Goal: Task Accomplishment & Management: Manage account settings

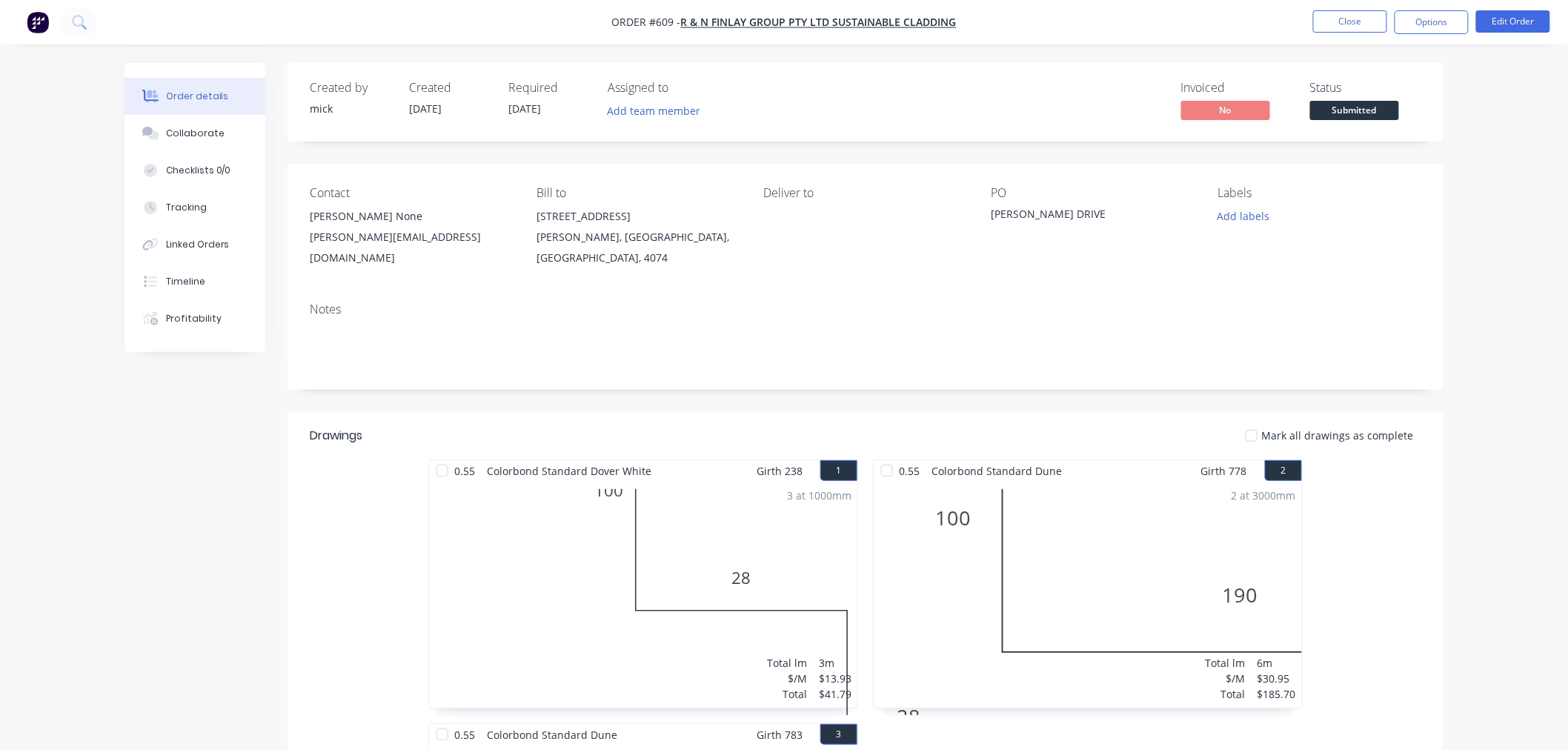
click at [45, 20] on img "button" at bounding box center [38, 22] width 22 height 22
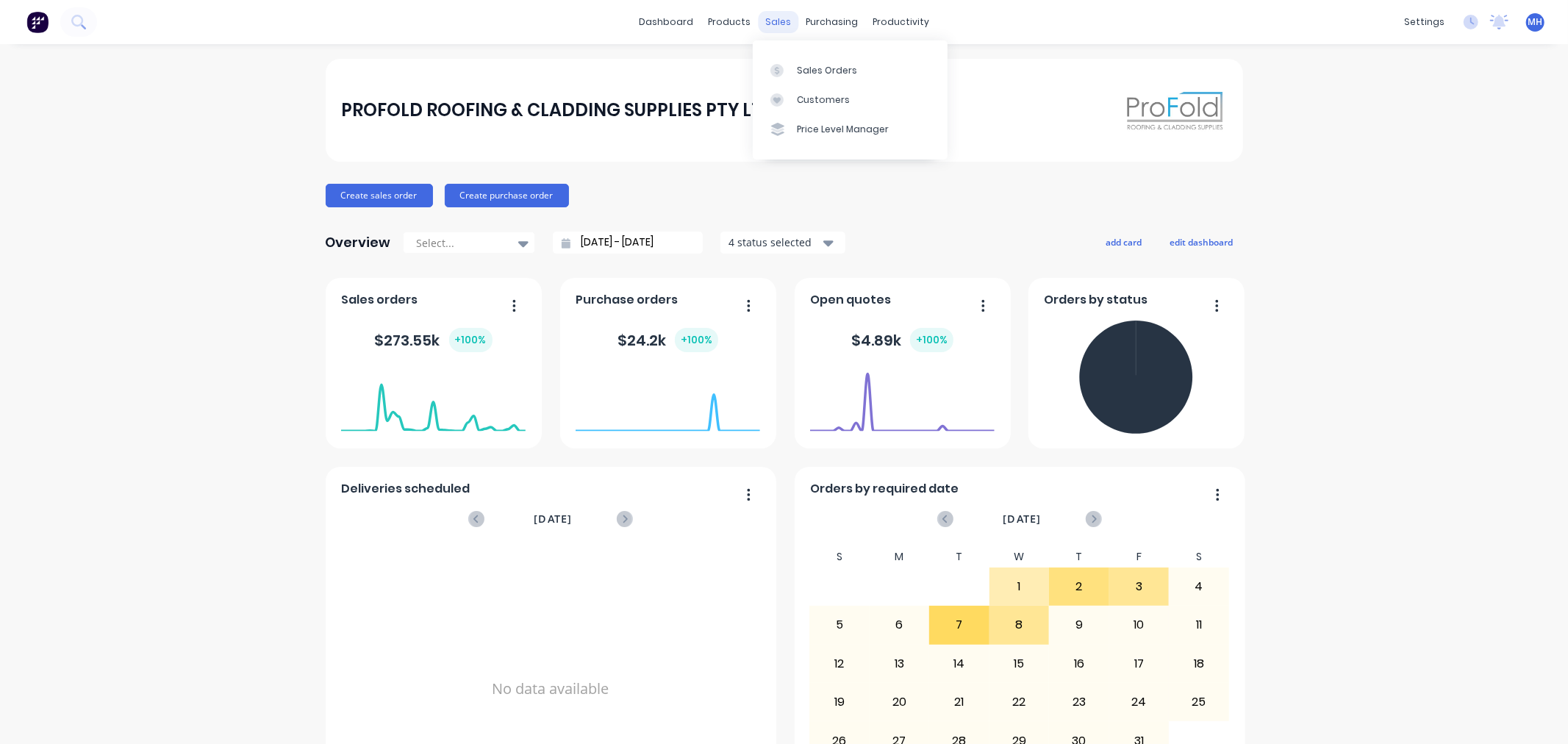
click at [774, 11] on div "sales" at bounding box center [778, 22] width 40 height 22
click at [787, 59] on link "Sales Orders" at bounding box center [850, 70] width 195 height 29
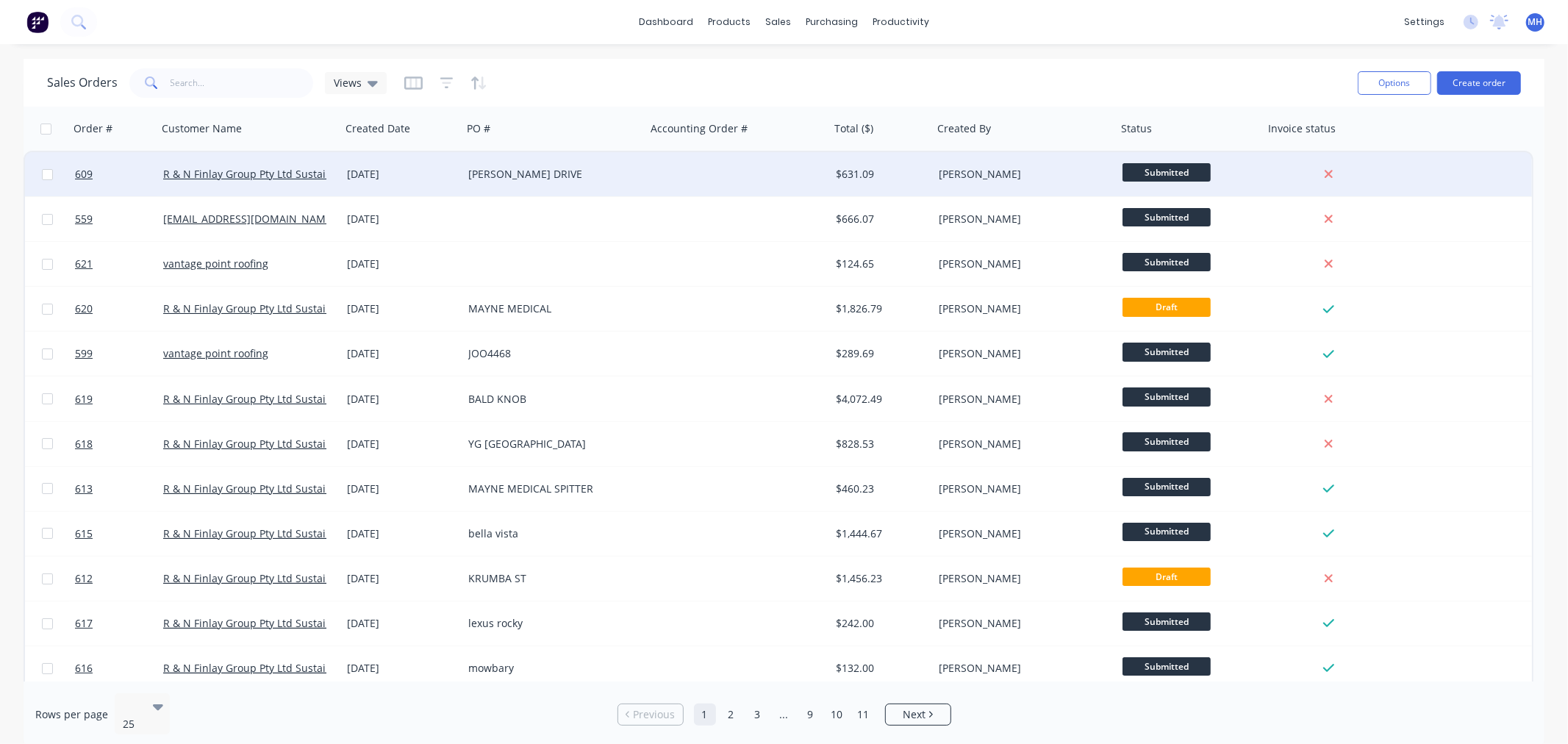
click at [717, 158] on div at bounding box center [738, 174] width 183 height 44
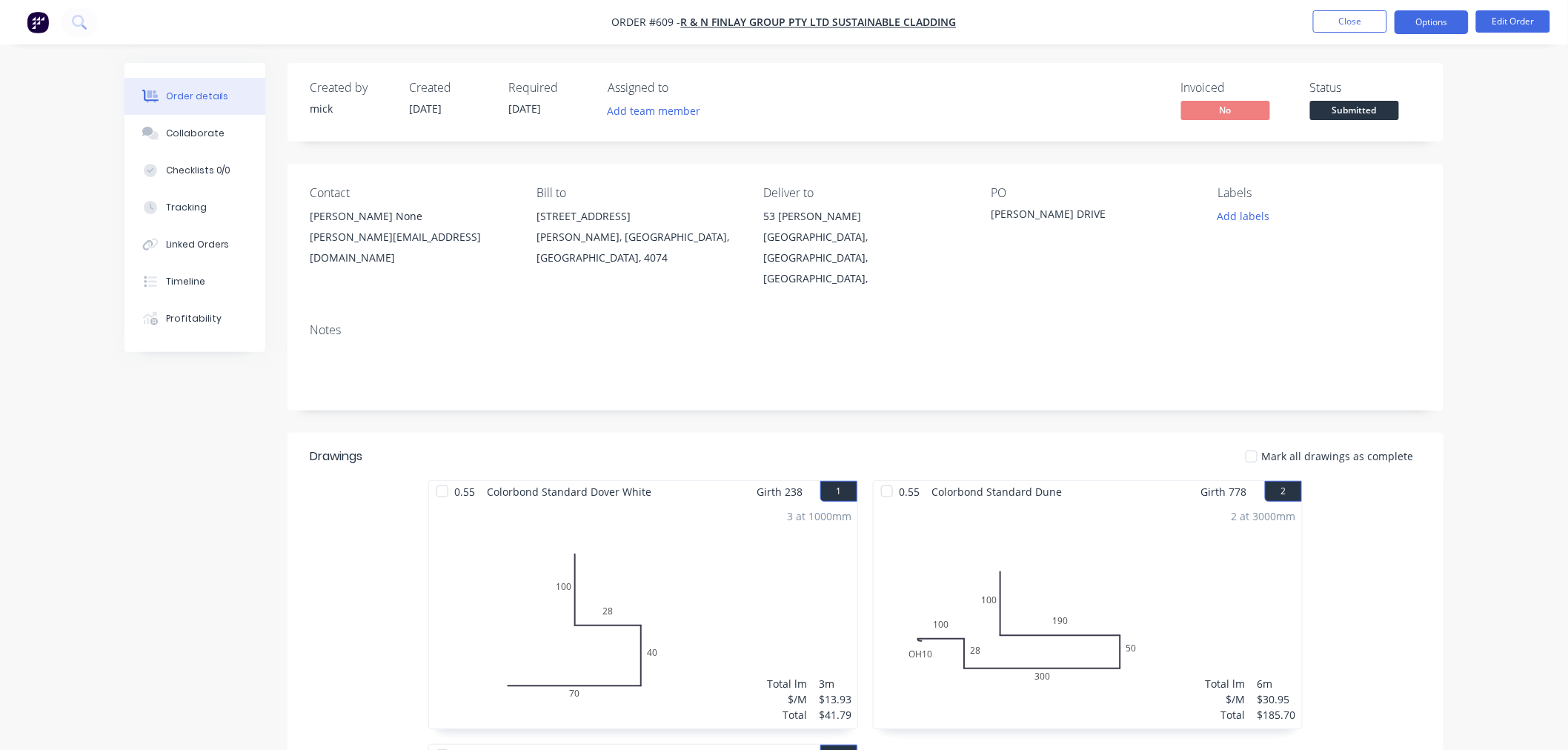
click at [1447, 26] on button "Options" at bounding box center [1432, 22] width 74 height 24
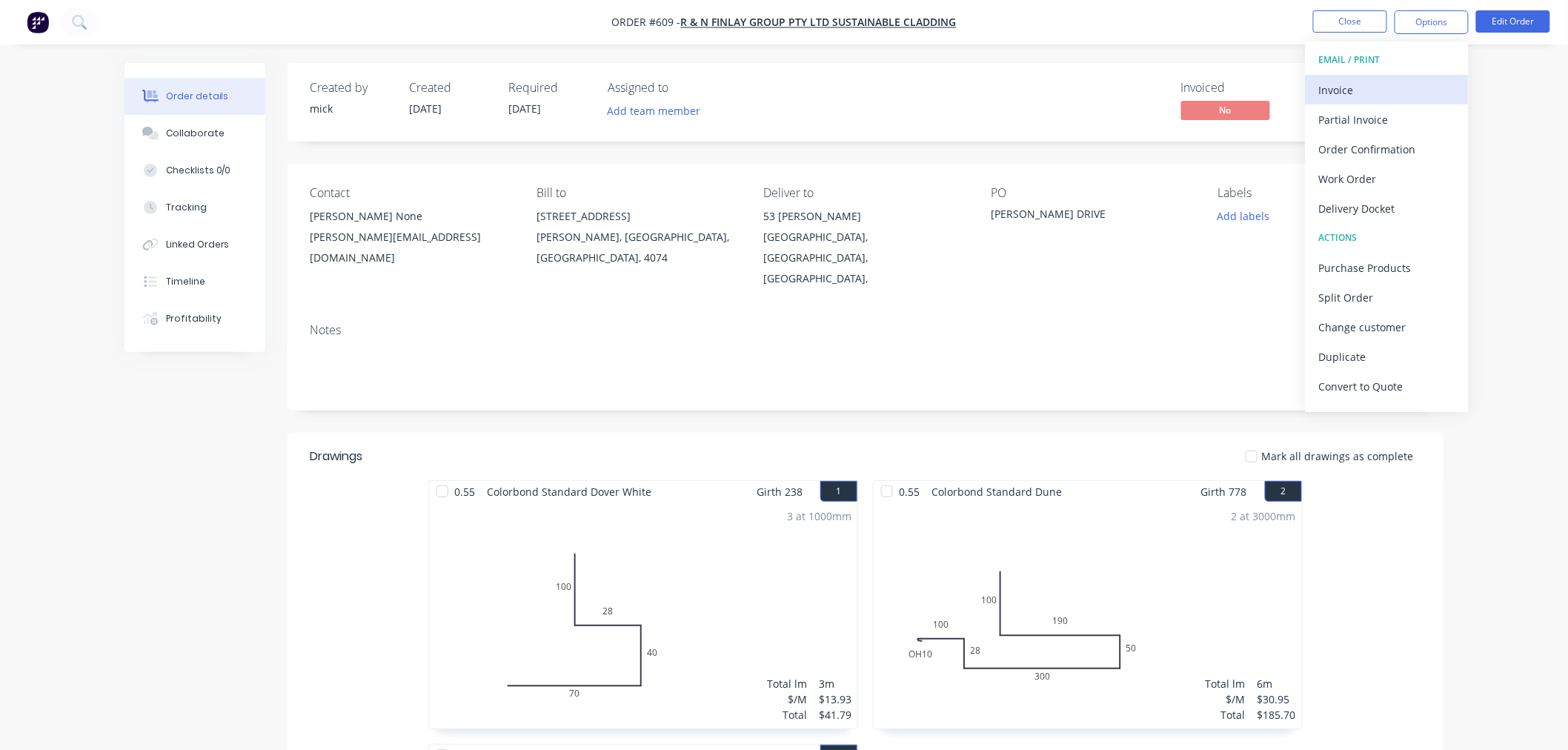
click at [1397, 80] on div "Invoice" at bounding box center [1387, 90] width 136 height 21
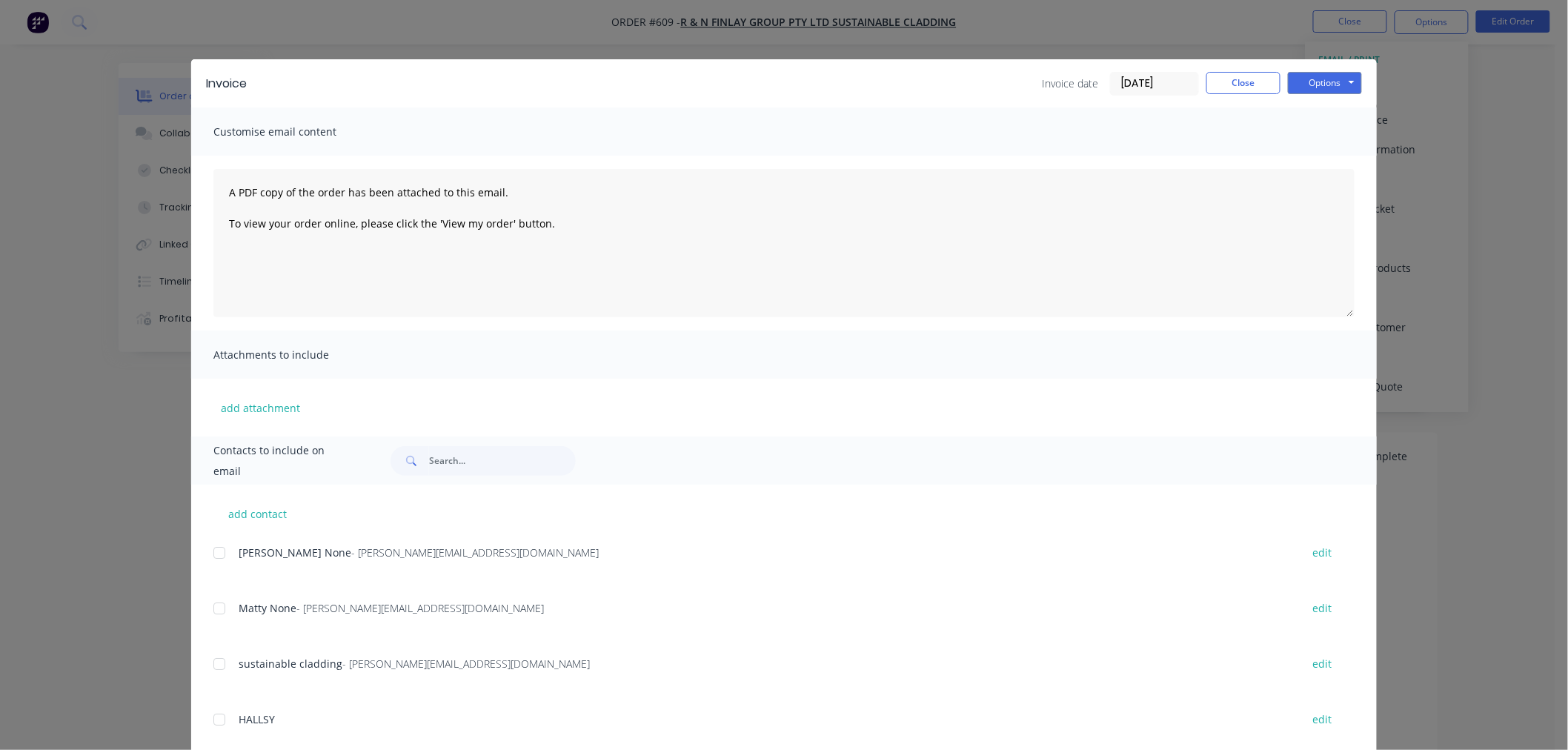
click at [216, 545] on div at bounding box center [219, 553] width 30 height 30
click at [211, 597] on div at bounding box center [219, 609] width 30 height 30
click at [1325, 82] on button "Options" at bounding box center [1325, 83] width 74 height 22
click at [1332, 153] on button "Email" at bounding box center [1335, 158] width 95 height 24
drag, startPoint x: 1253, startPoint y: 85, endPoint x: 754, endPoint y: 4, distance: 505.5
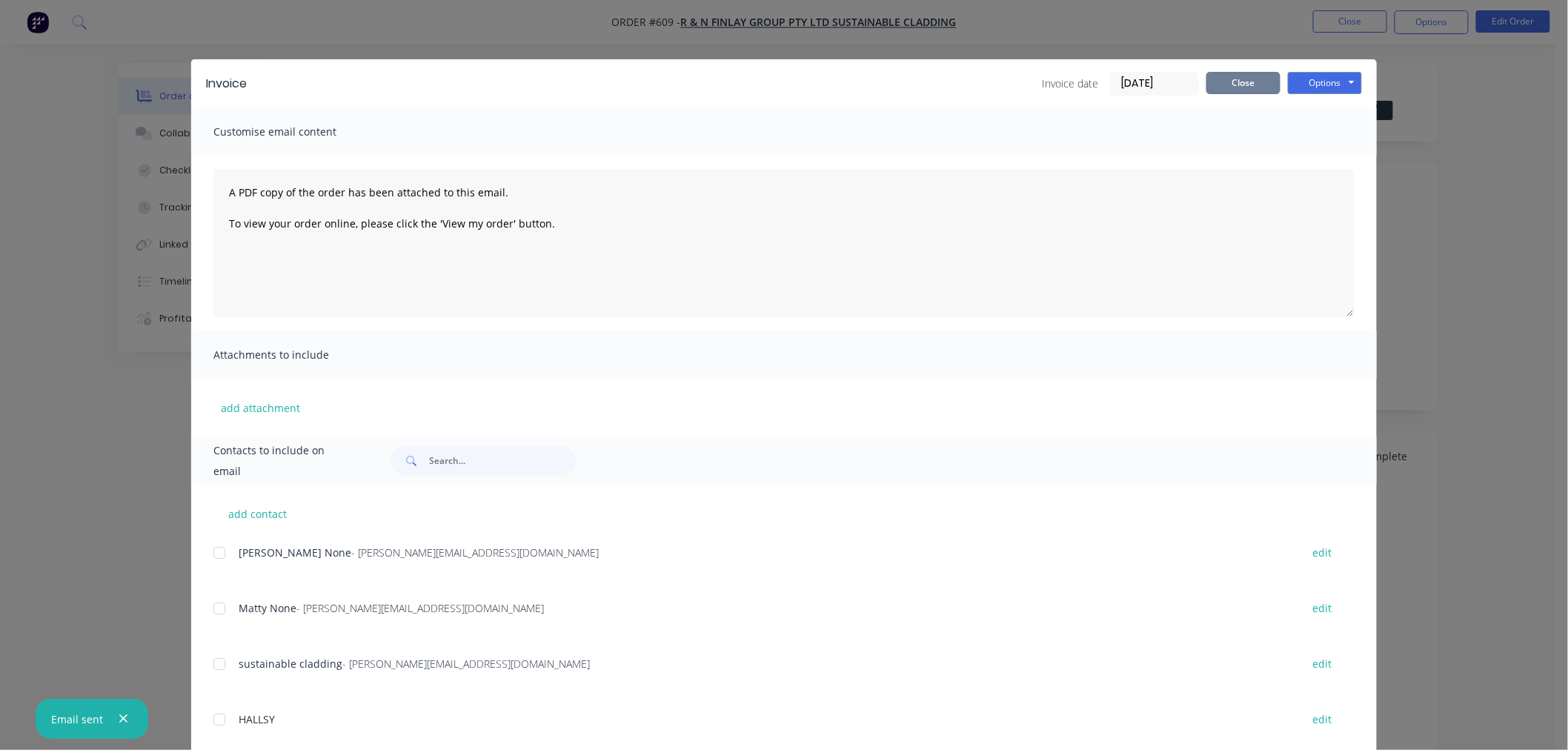
click at [1253, 85] on button "Close" at bounding box center [1243, 83] width 74 height 22
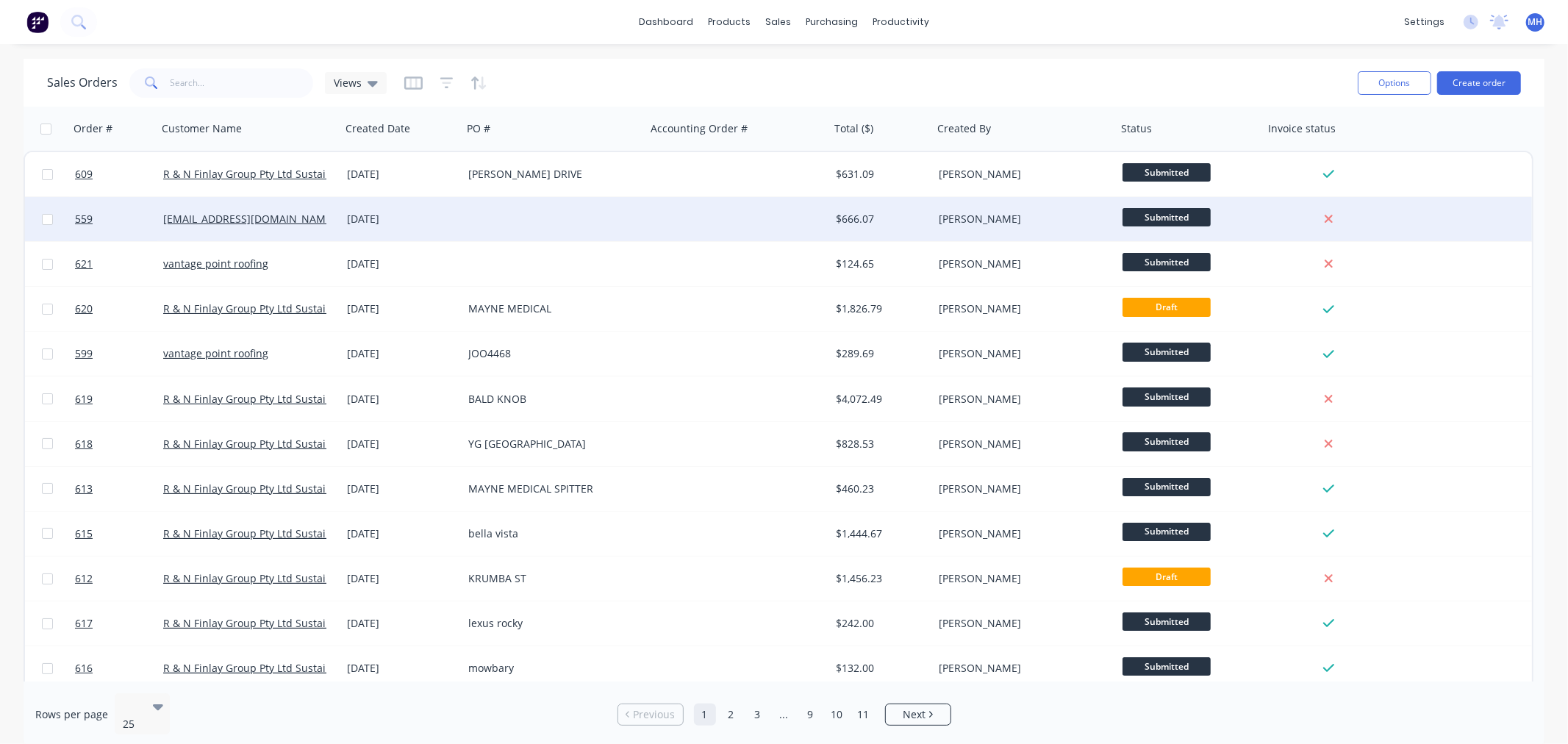
click at [510, 212] on div at bounding box center [554, 219] width 183 height 44
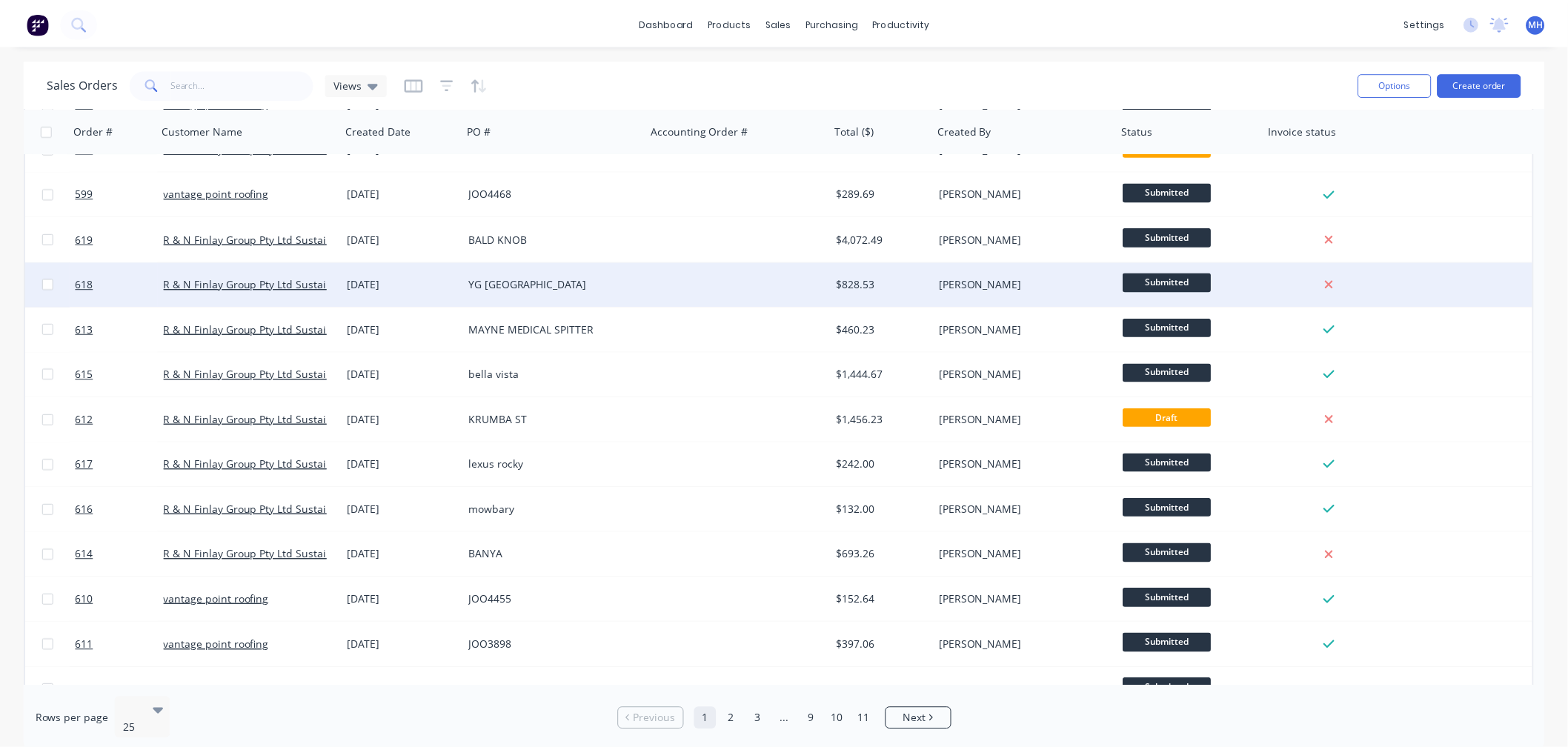
scroll to position [165, 0]
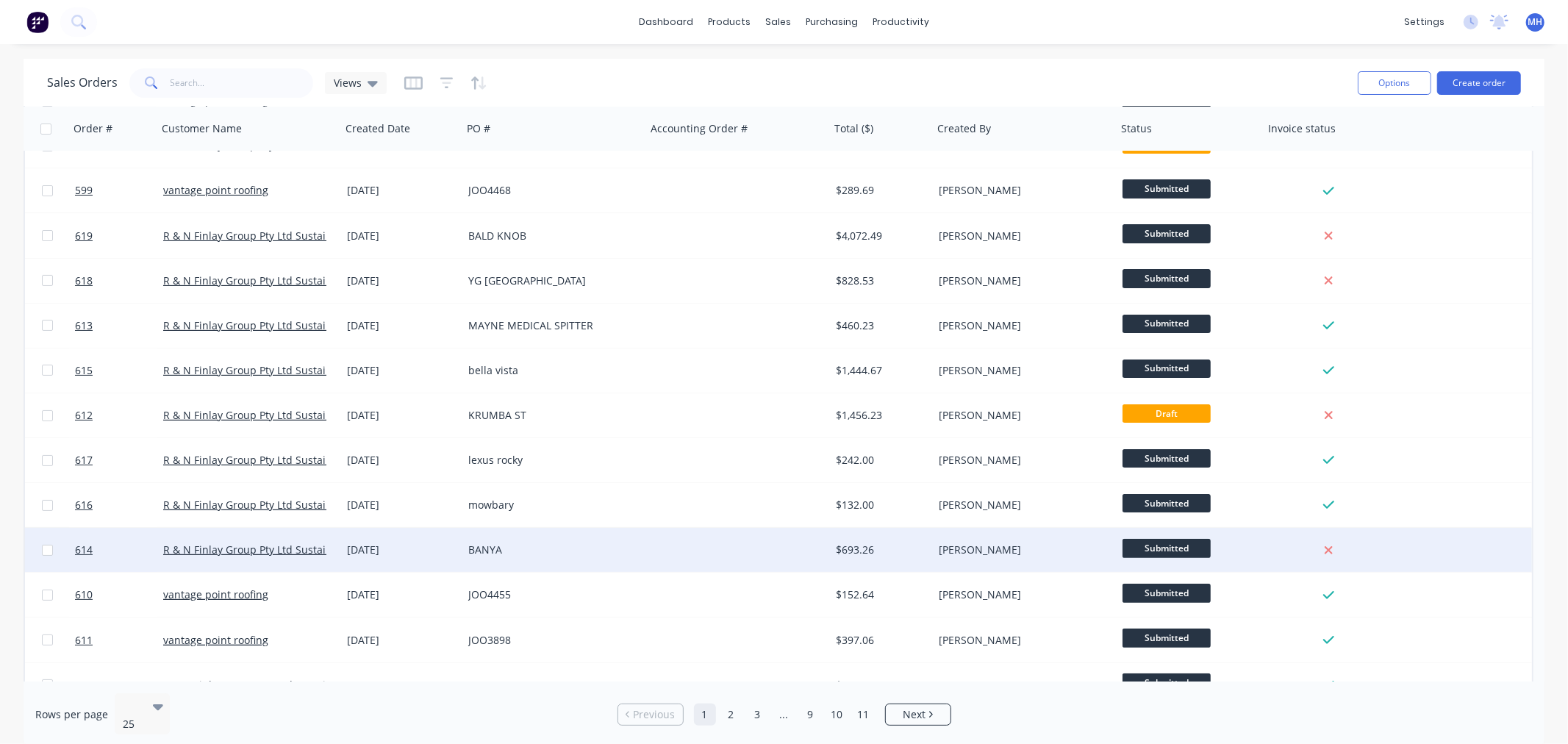
click at [585, 551] on div "BANYA" at bounding box center [550, 550] width 163 height 15
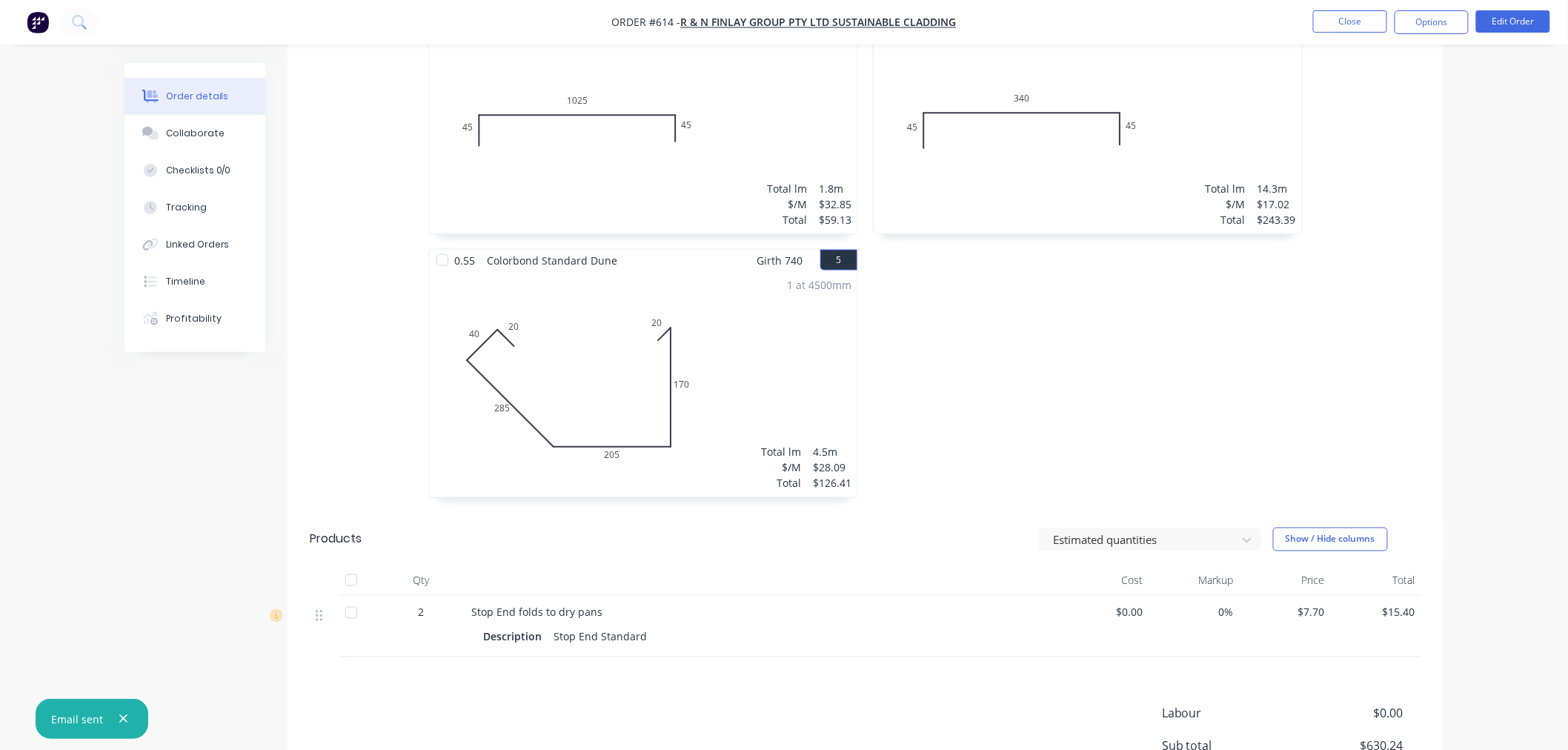
scroll to position [484, 0]
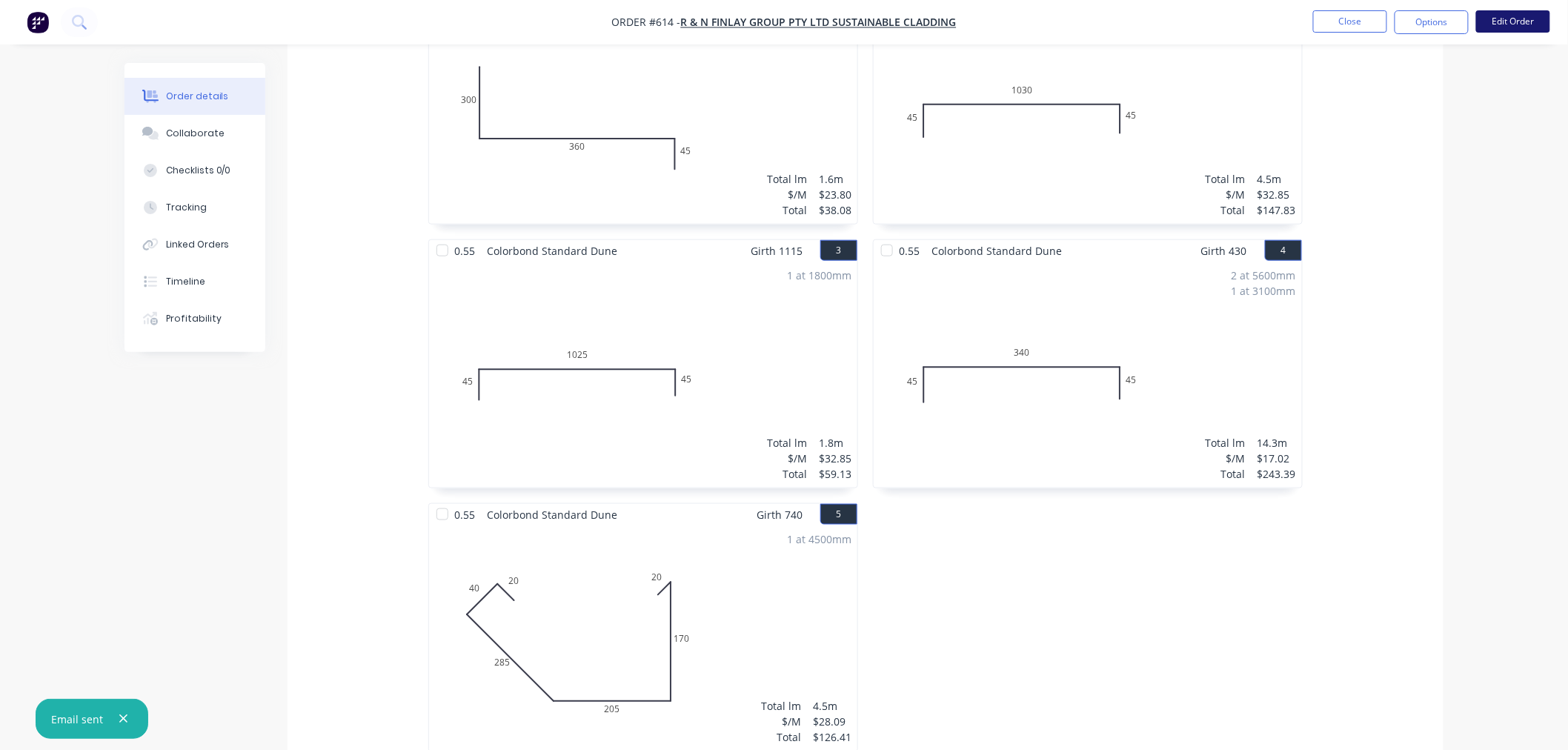
click at [1520, 10] on button "Edit Order" at bounding box center [1513, 21] width 74 height 22
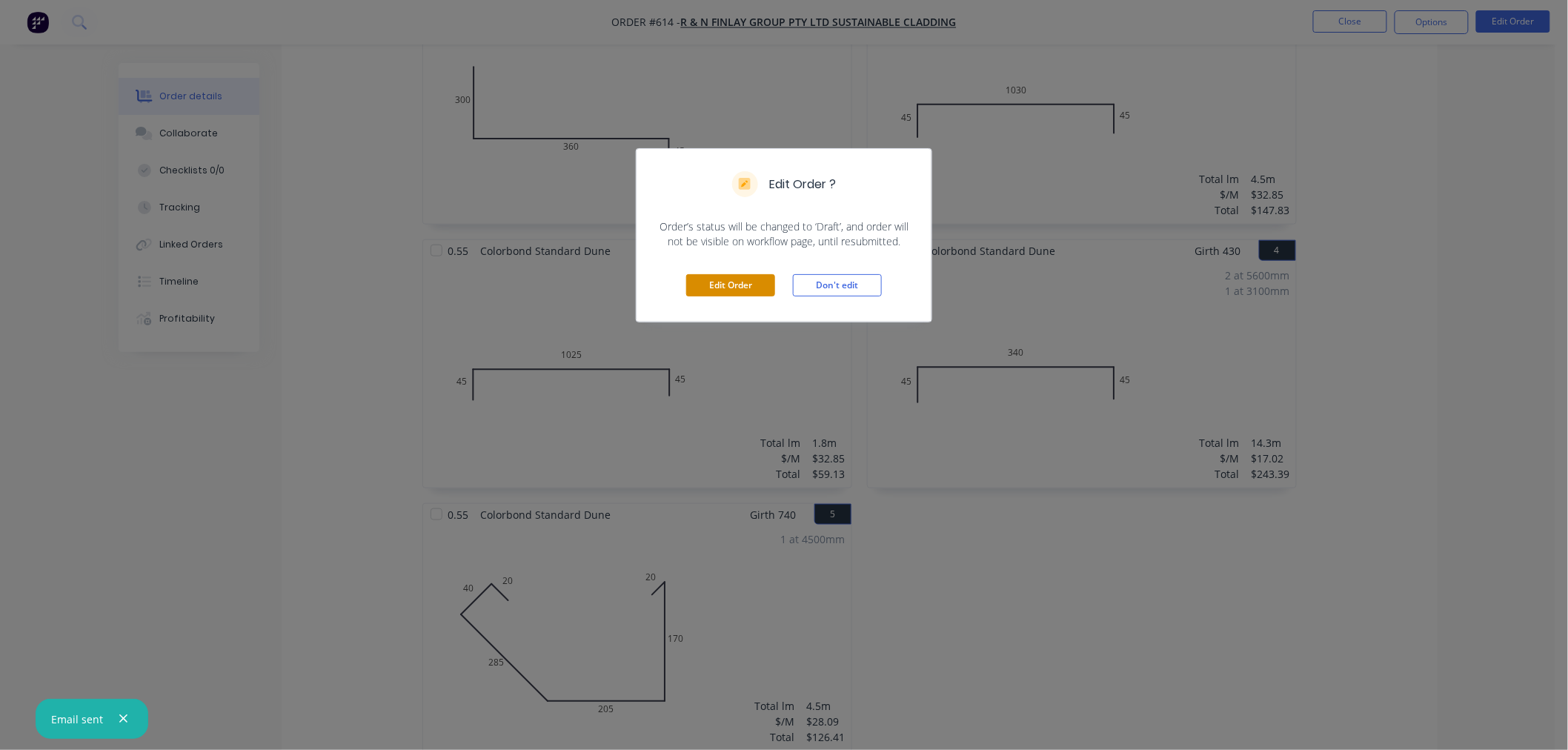
click at [743, 294] on button "Edit Order" at bounding box center [731, 285] width 89 height 22
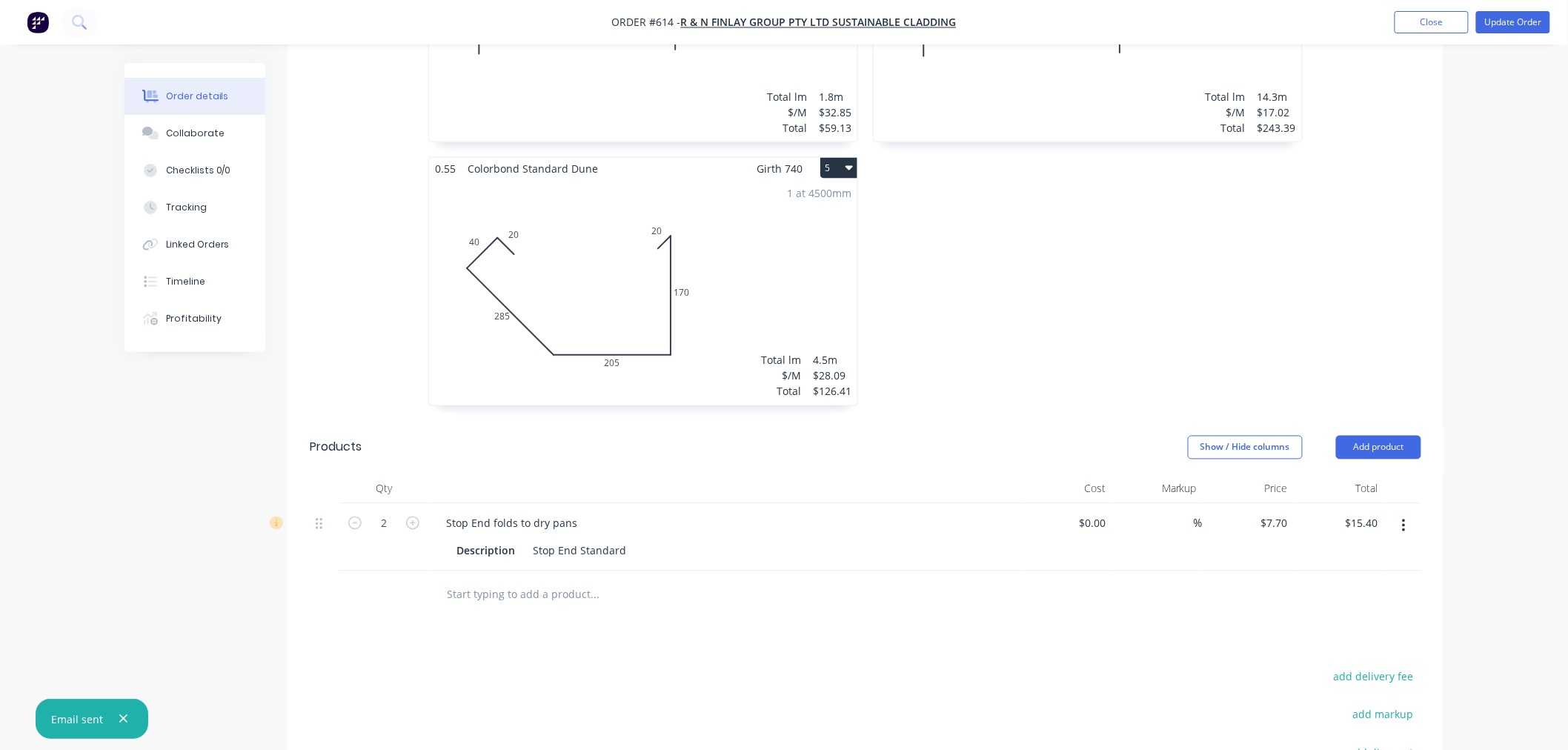
scroll to position [1086, 0]
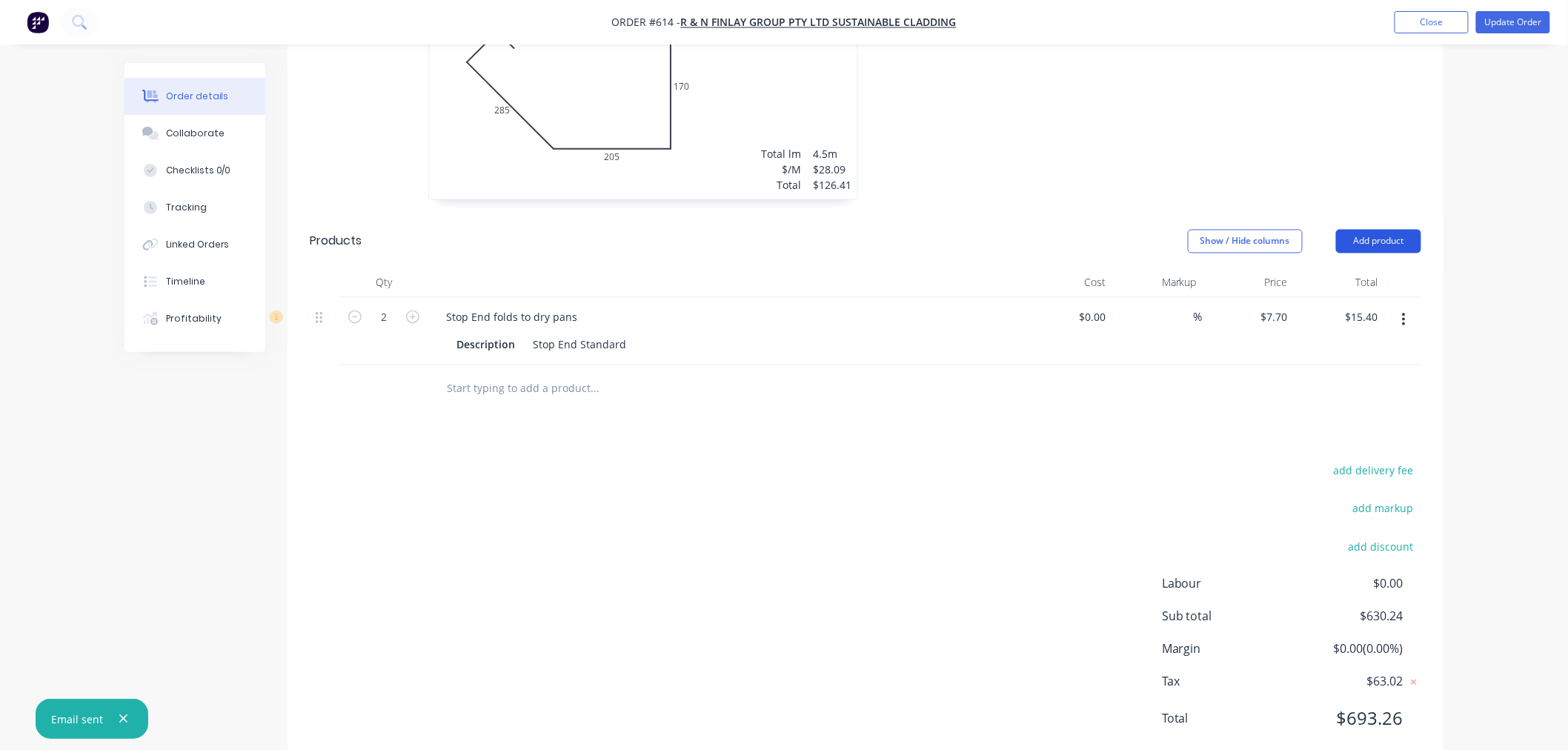
click at [1399, 229] on button "Add product" at bounding box center [1378, 241] width 85 height 24
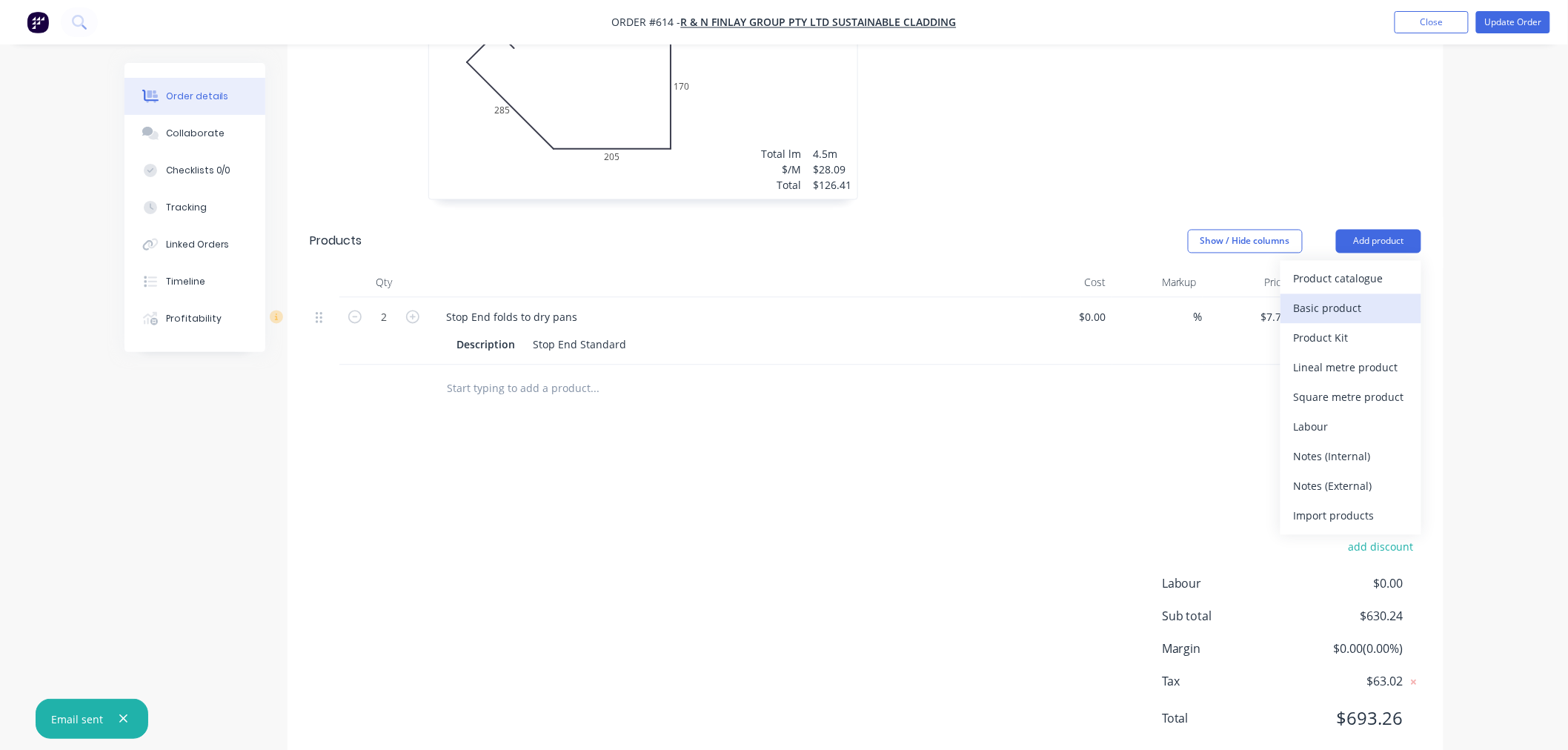
click at [1366, 298] on div "Basic product" at bounding box center [1351, 308] width 114 height 21
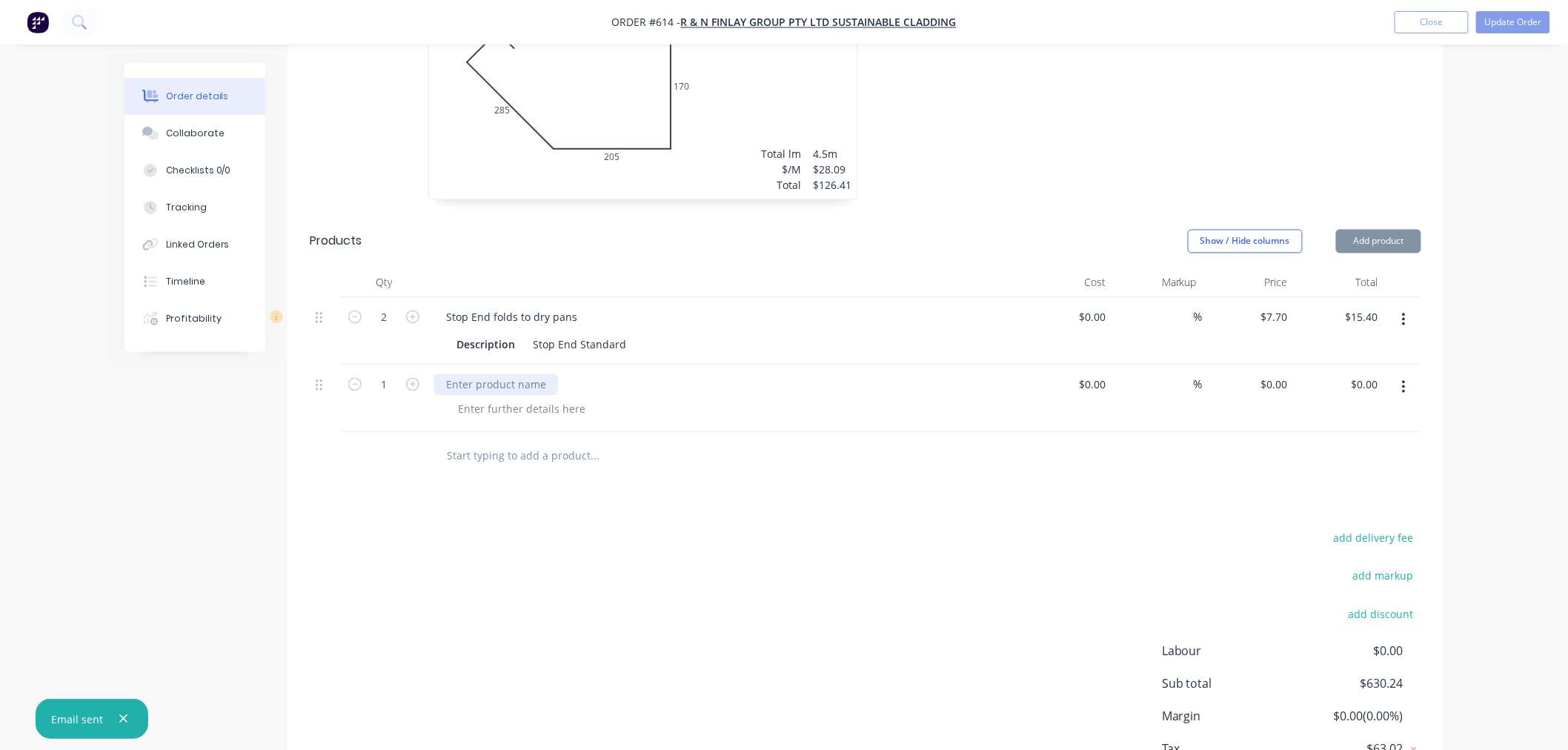
click at [520, 375] on div at bounding box center [496, 385] width 124 height 21
click at [1290, 375] on input "$0.00" at bounding box center [1277, 385] width 34 height 21
type input "$22.00"
click at [1095, 475] on div "Drawings Add drawing 0.55 Colorbond Standard Dune Girth 705 1 0 300 360 45 0 30…" at bounding box center [866, 103] width 1156 height 1466
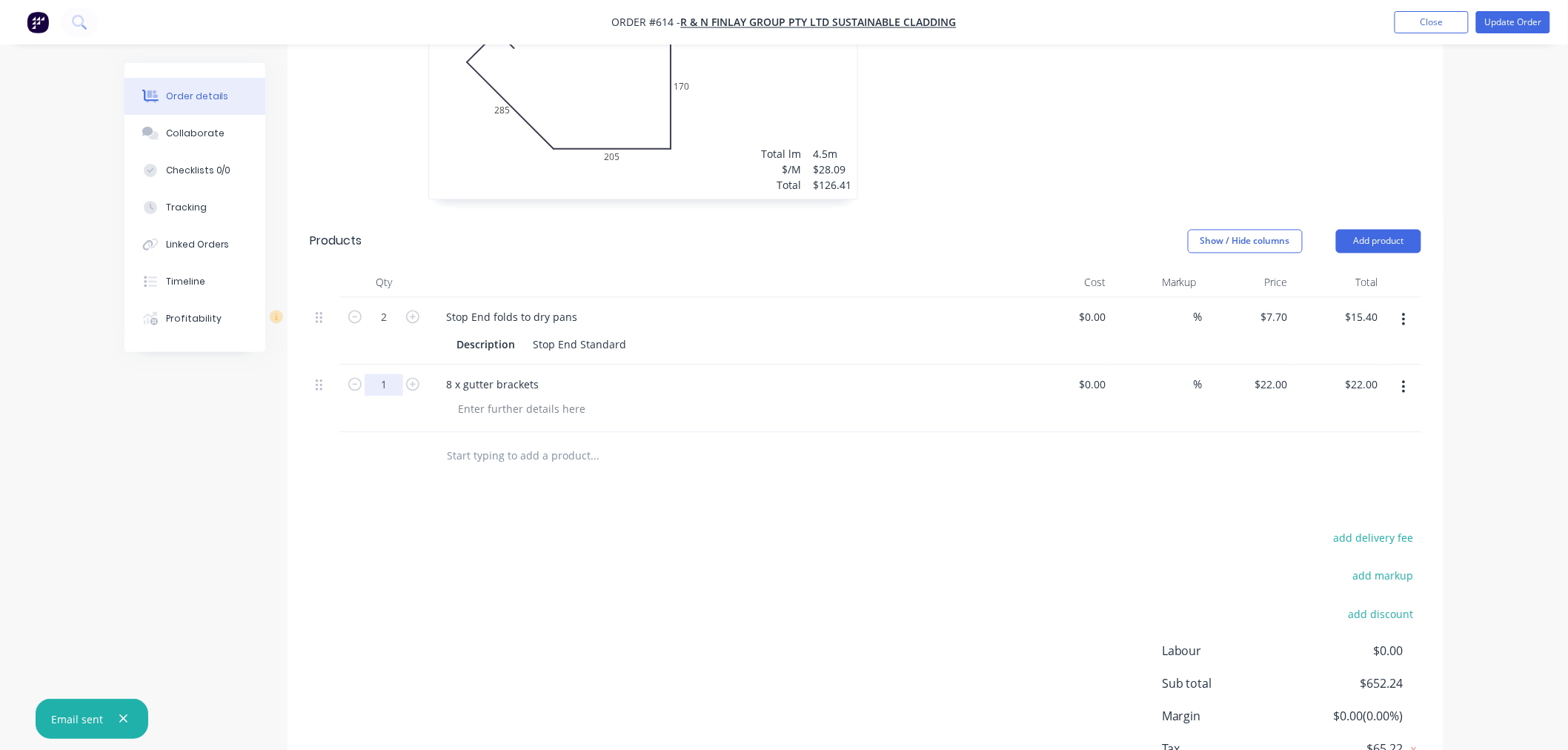
click at [393, 375] on input "1" at bounding box center [384, 386] width 39 height 22
type input "8"
type input "$176.00"
click at [571, 608] on div "add delivery fee add markup add discount Labour $0.00 Sub total $652.24 Margin …" at bounding box center [866, 670] width 1112 height 286
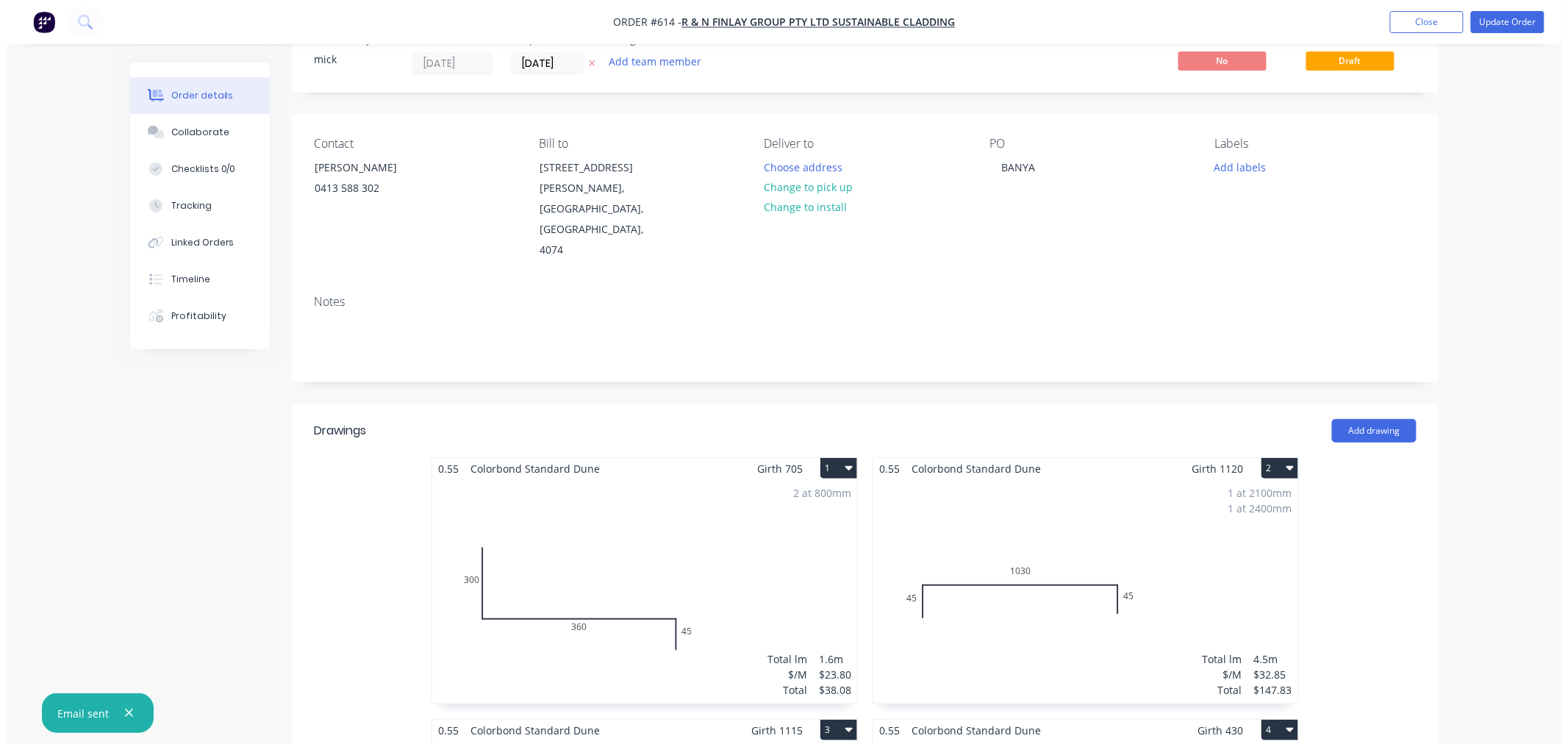
scroll to position [0, 0]
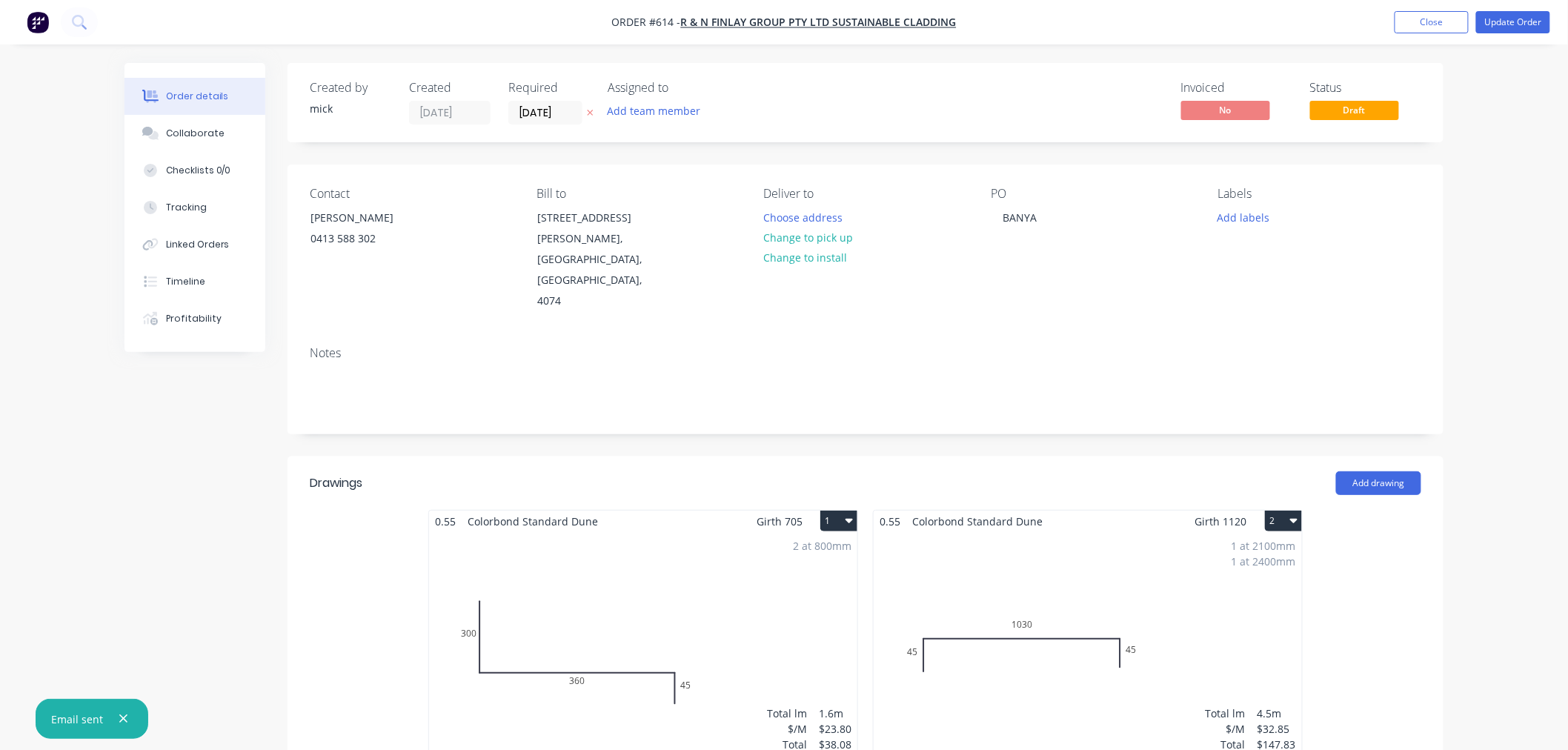
click at [35, 26] on img "button" at bounding box center [38, 22] width 22 height 22
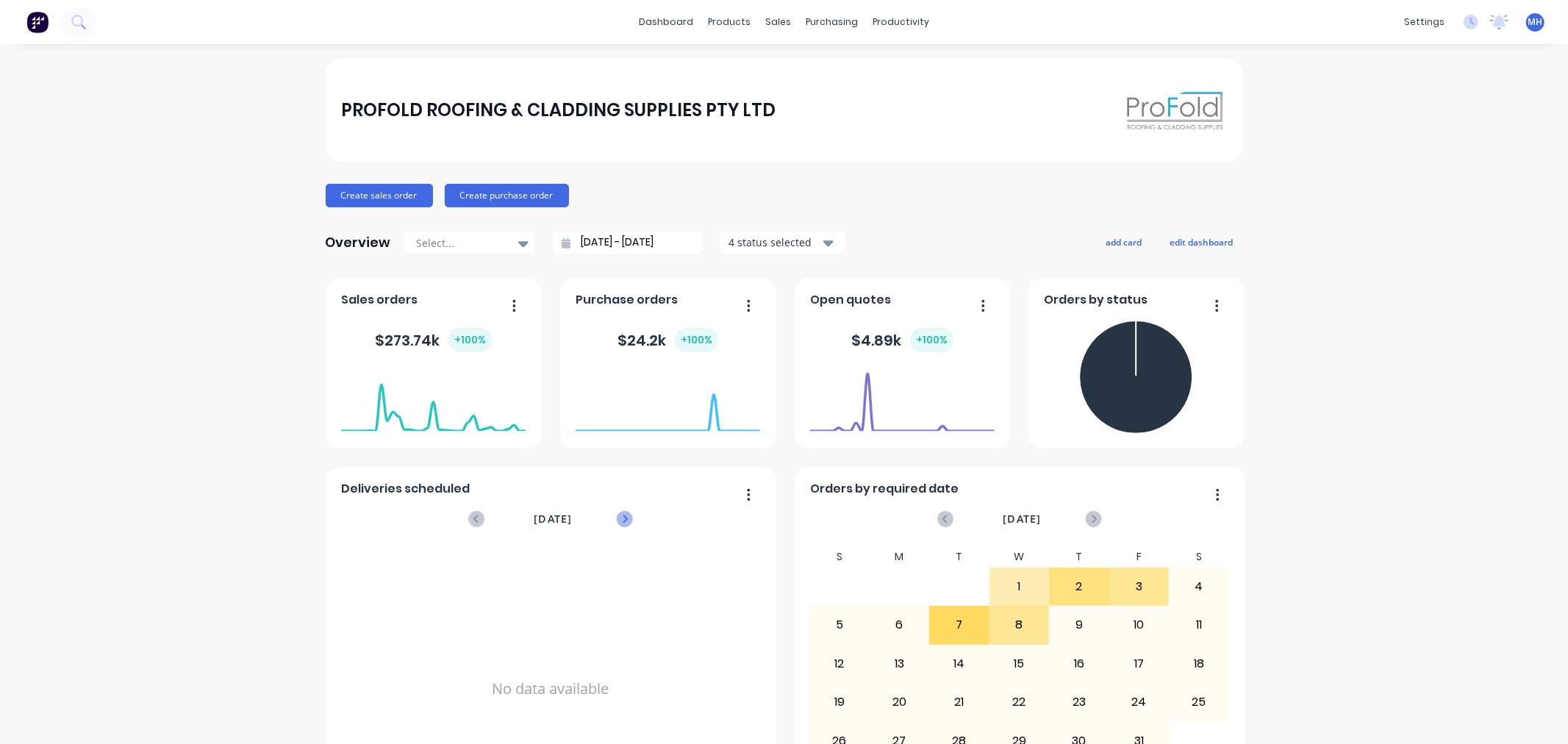
click at [623, 522] on icon at bounding box center [626, 518] width 6 height 8
click at [617, 523] on icon at bounding box center [625, 519] width 17 height 17
click at [768, 19] on div "sales" at bounding box center [778, 22] width 40 height 22
click at [815, 79] on link "Sales Orders" at bounding box center [850, 70] width 195 height 29
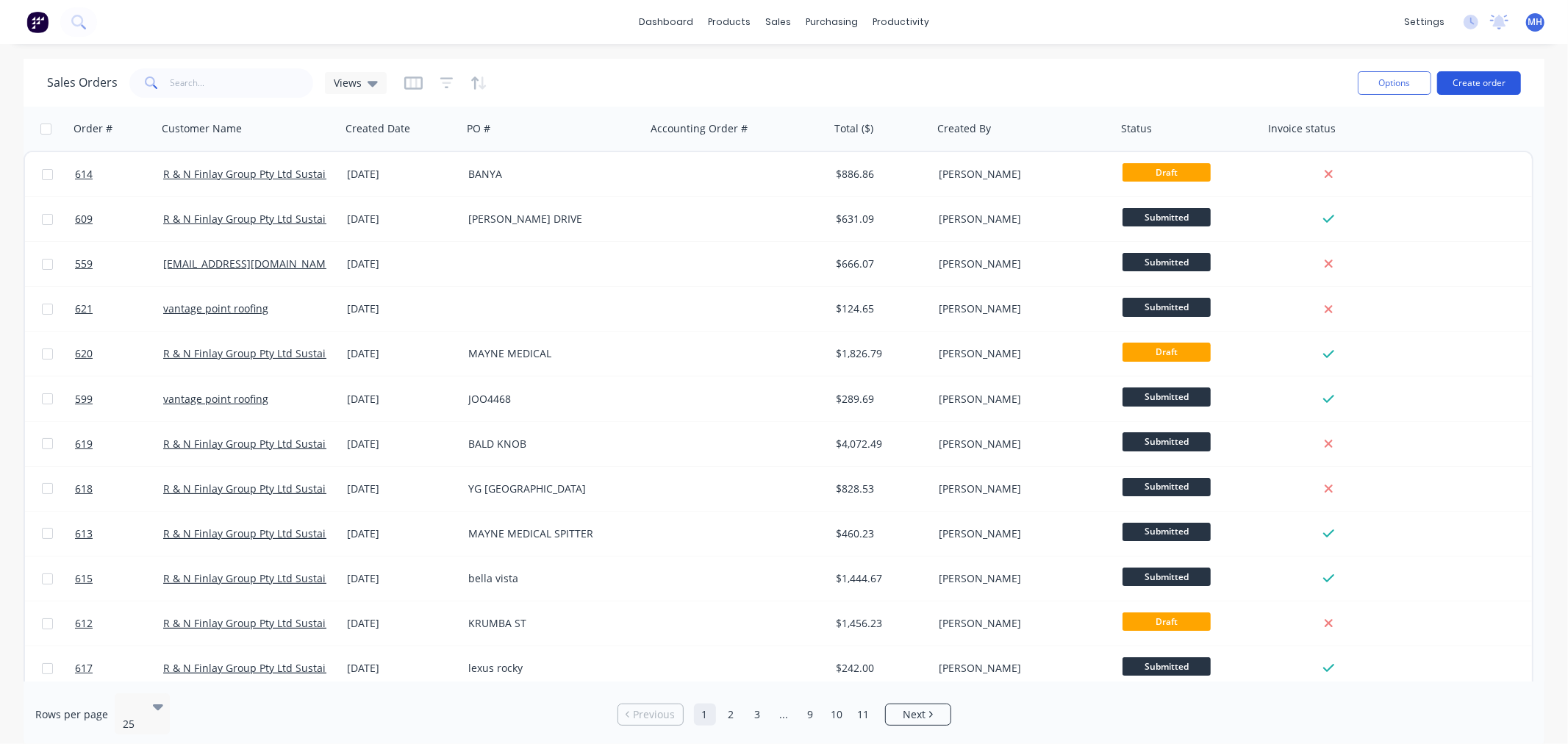
click at [1473, 93] on button "Create order" at bounding box center [1478, 83] width 83 height 24
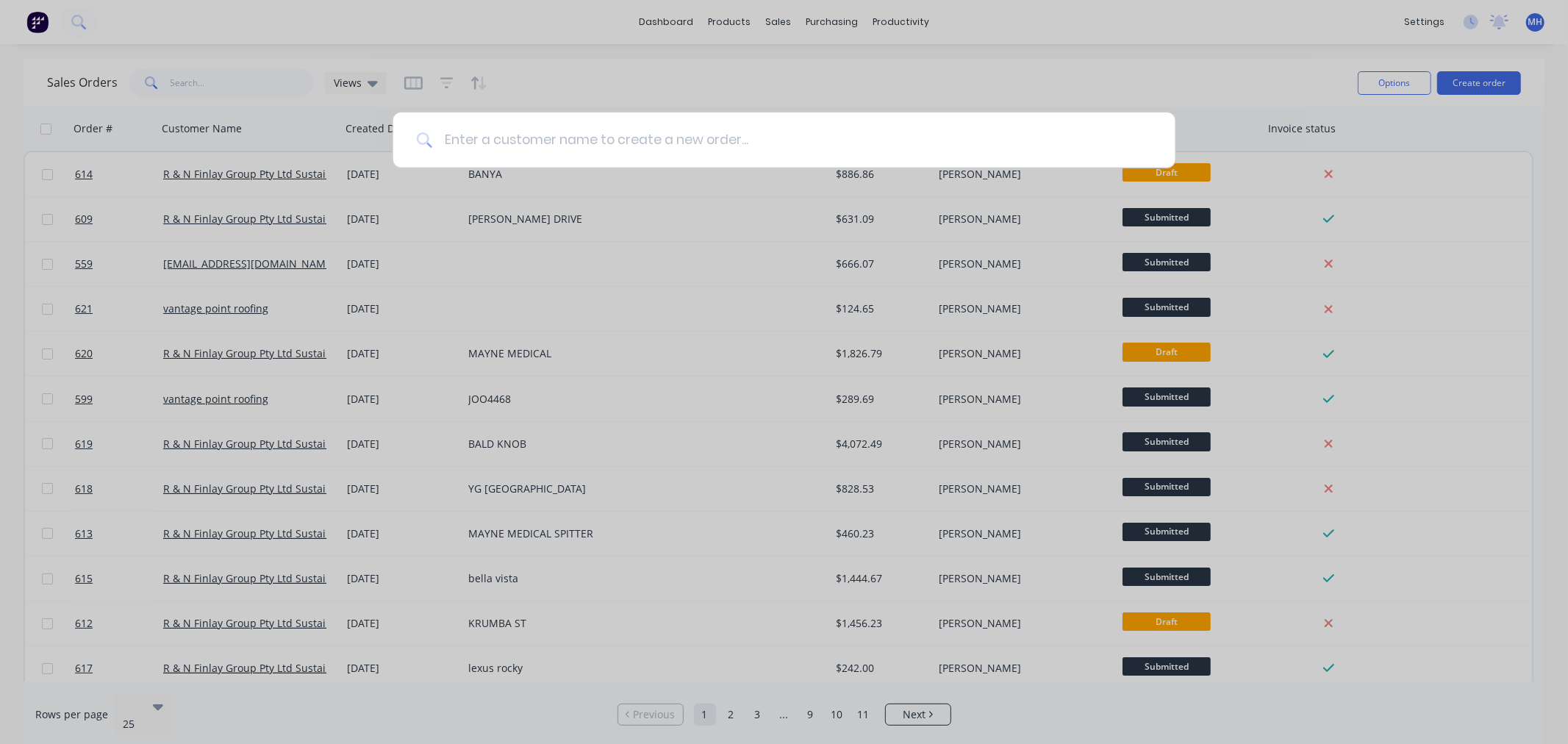
click at [640, 139] on input at bounding box center [792, 140] width 719 height 55
click at [641, 139] on input at bounding box center [792, 140] width 719 height 55
click at [681, 72] on div at bounding box center [784, 372] width 1568 height 744
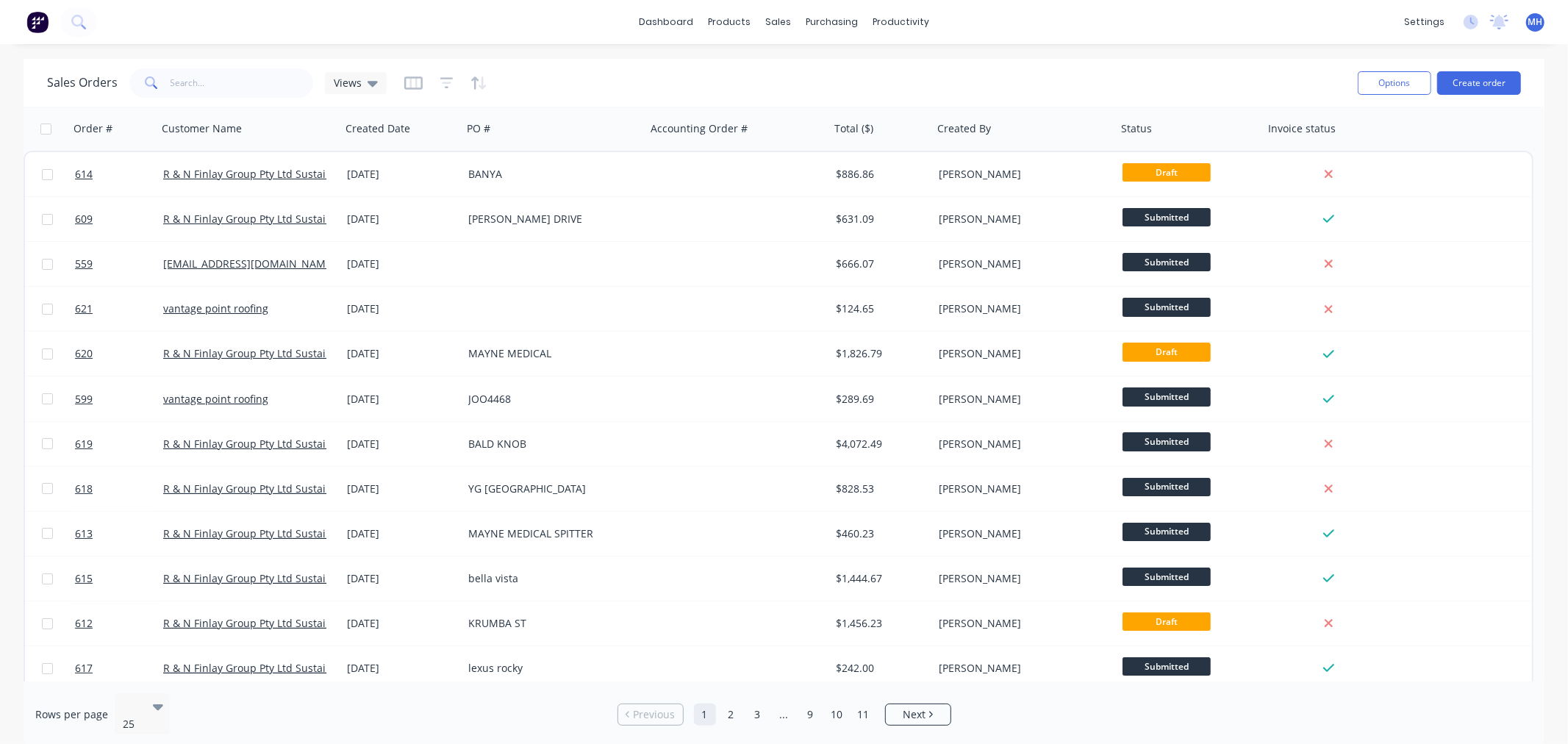
click at [1094, 27] on div "dashboard products sales purchasing productivity dashboard products Product Cat…" at bounding box center [784, 22] width 1568 height 44
drag, startPoint x: 1094, startPoint y: 27, endPoint x: 1013, endPoint y: 62, distance: 88.2
click at [1013, 62] on div "Sales Orders Views Options Create order" at bounding box center [784, 83] width 1520 height 48
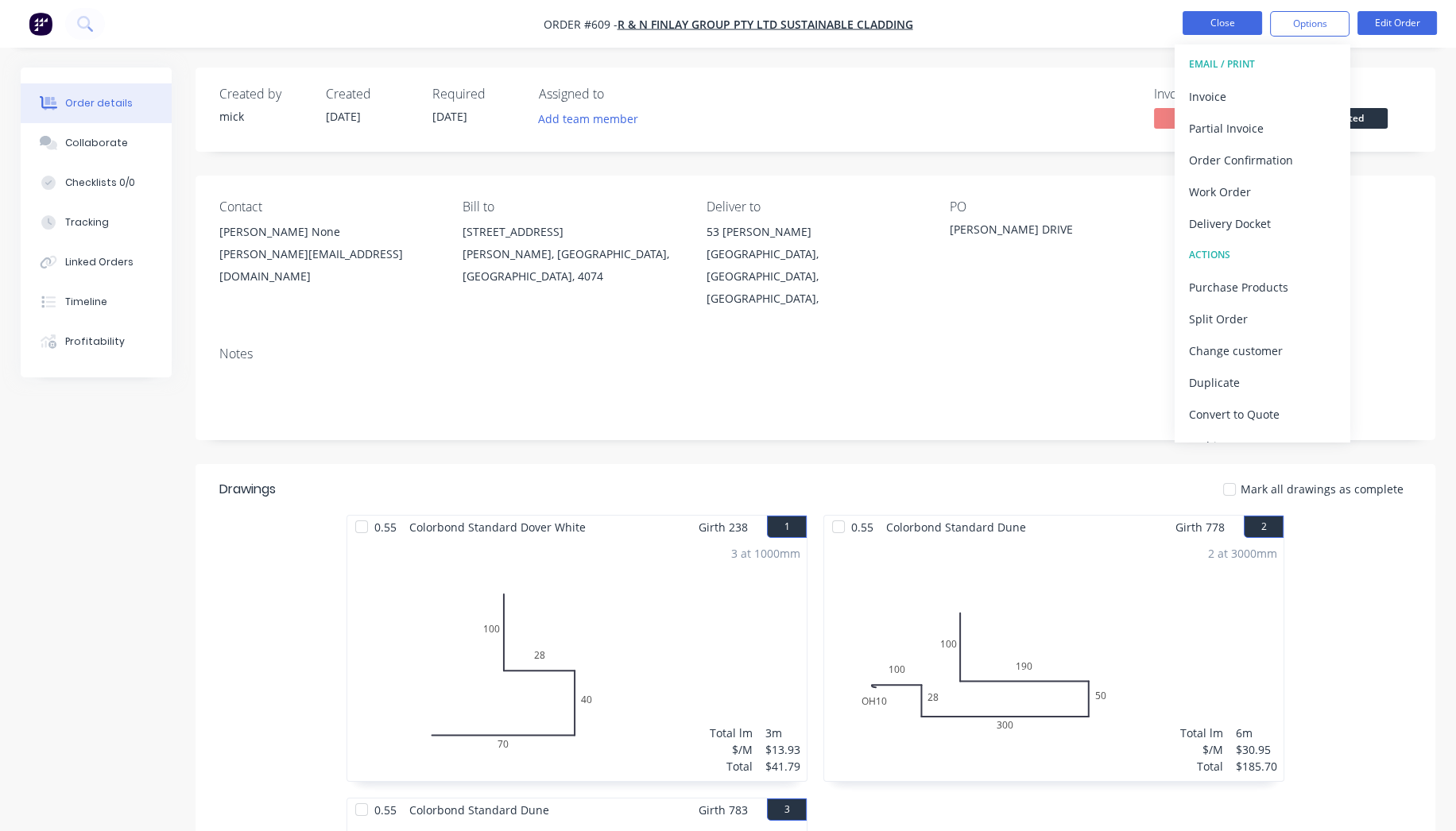
drag, startPoint x: 1230, startPoint y: 38, endPoint x: 1223, endPoint y: 26, distance: 13.9
click at [1230, 38] on nav "Order #609 - R & N Finlay Group Pty Ltd Sustainable Cladding Close Options EMAI…" at bounding box center [728, 24] width 1456 height 48
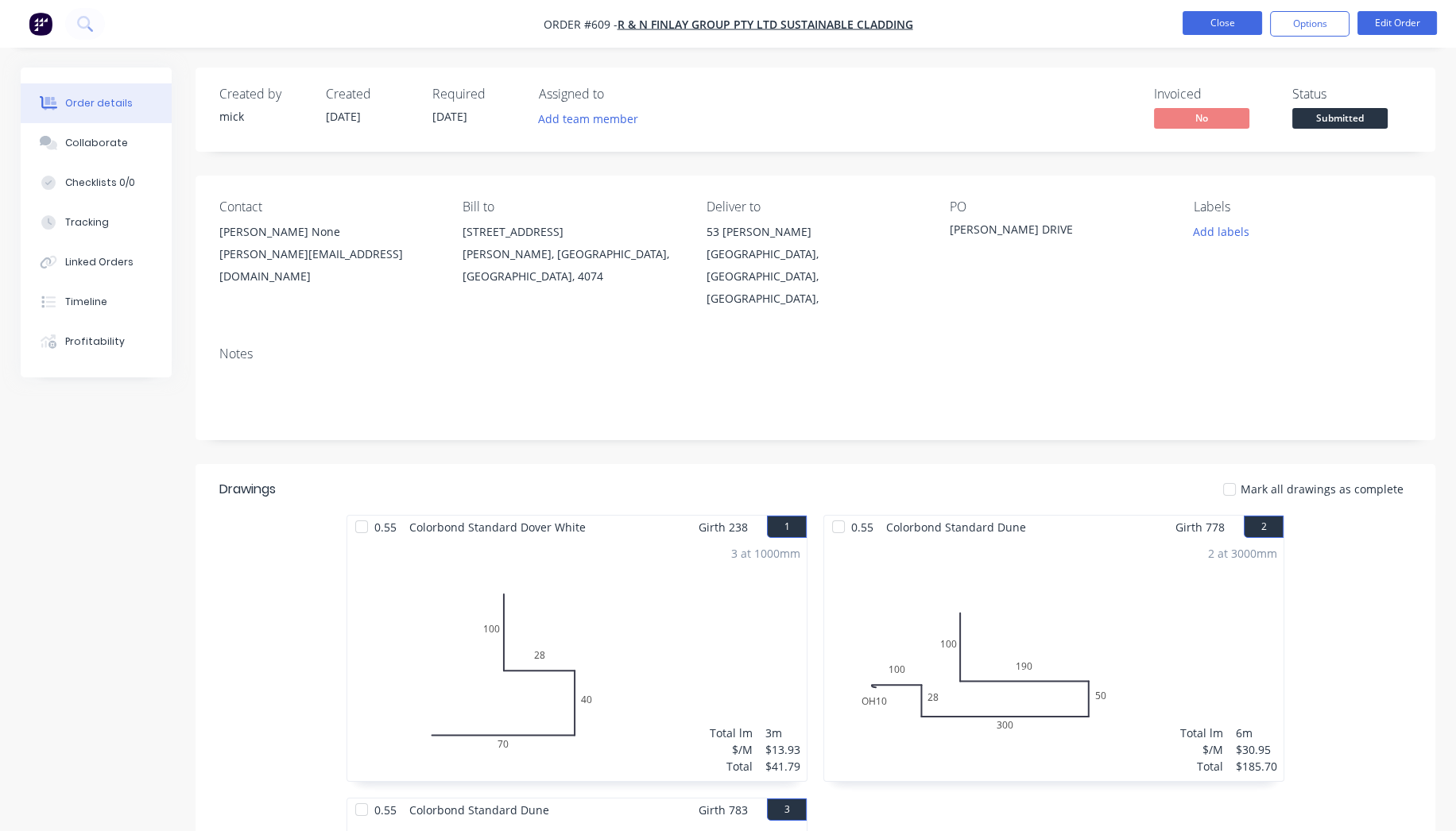
click at [1223, 24] on button "Close" at bounding box center [1222, 23] width 79 height 24
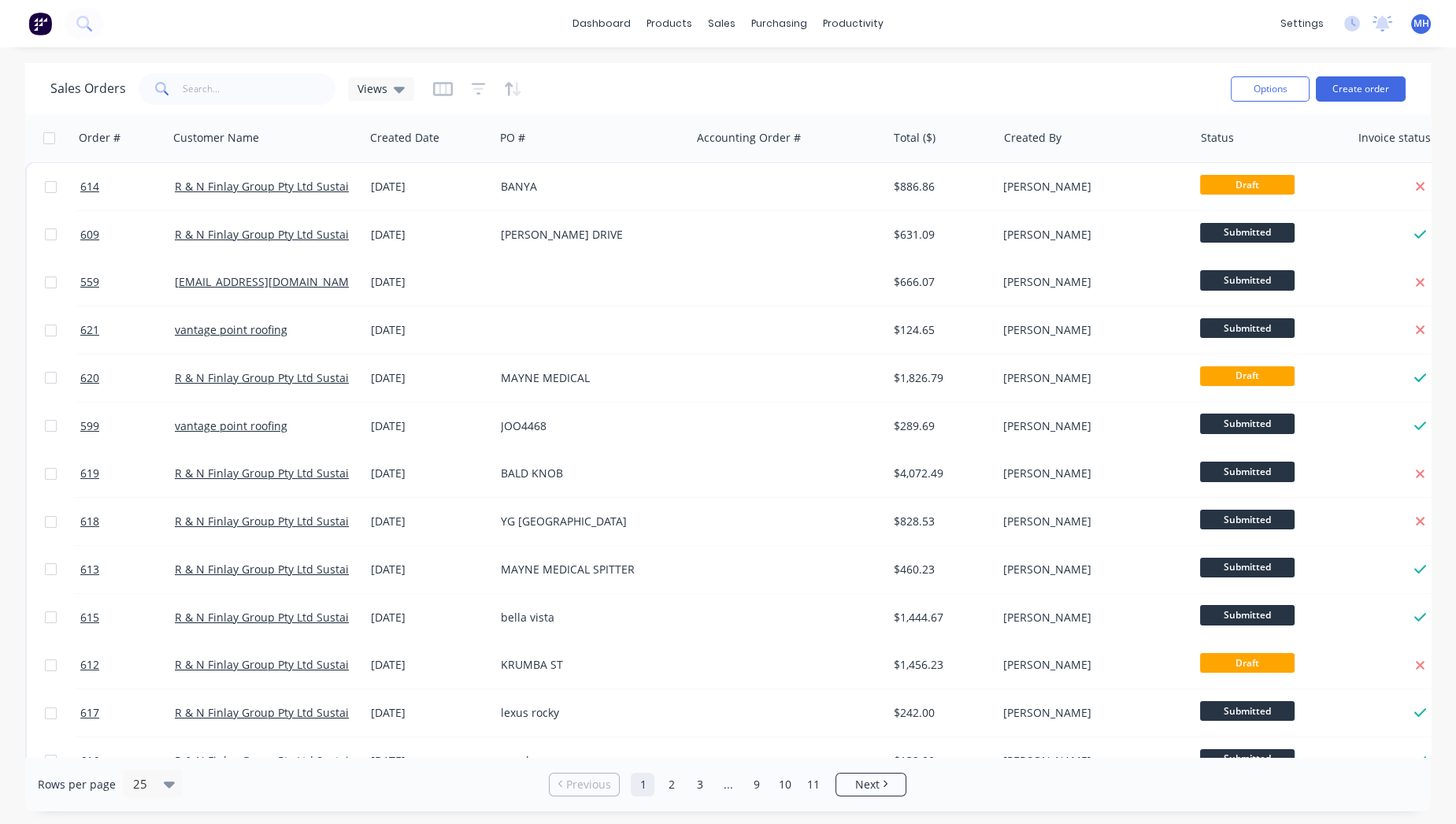
click at [40, 14] on img at bounding box center [40, 24] width 24 height 24
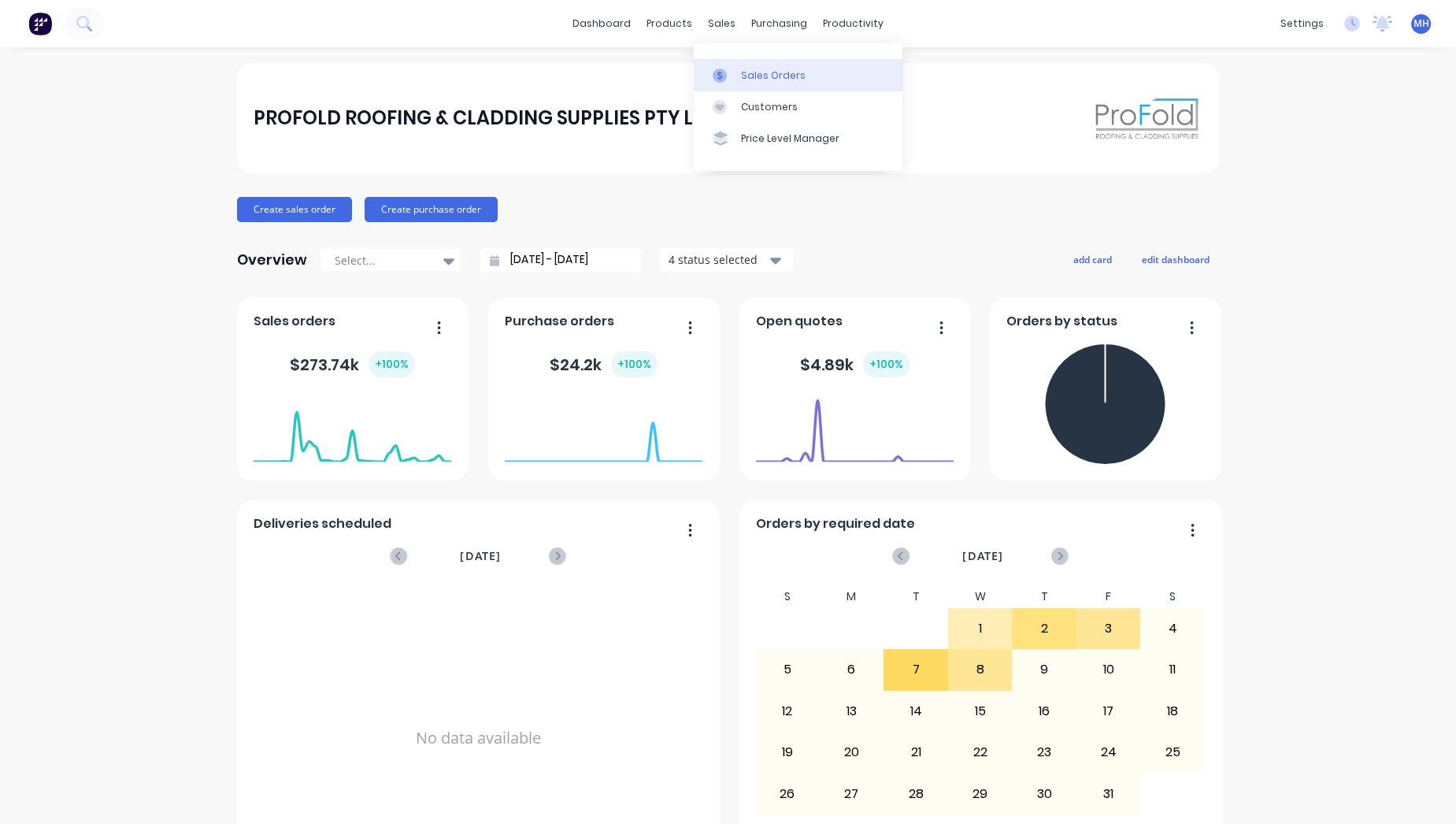
click at [846, 77] on link "Sales Orders" at bounding box center [798, 75] width 208 height 31
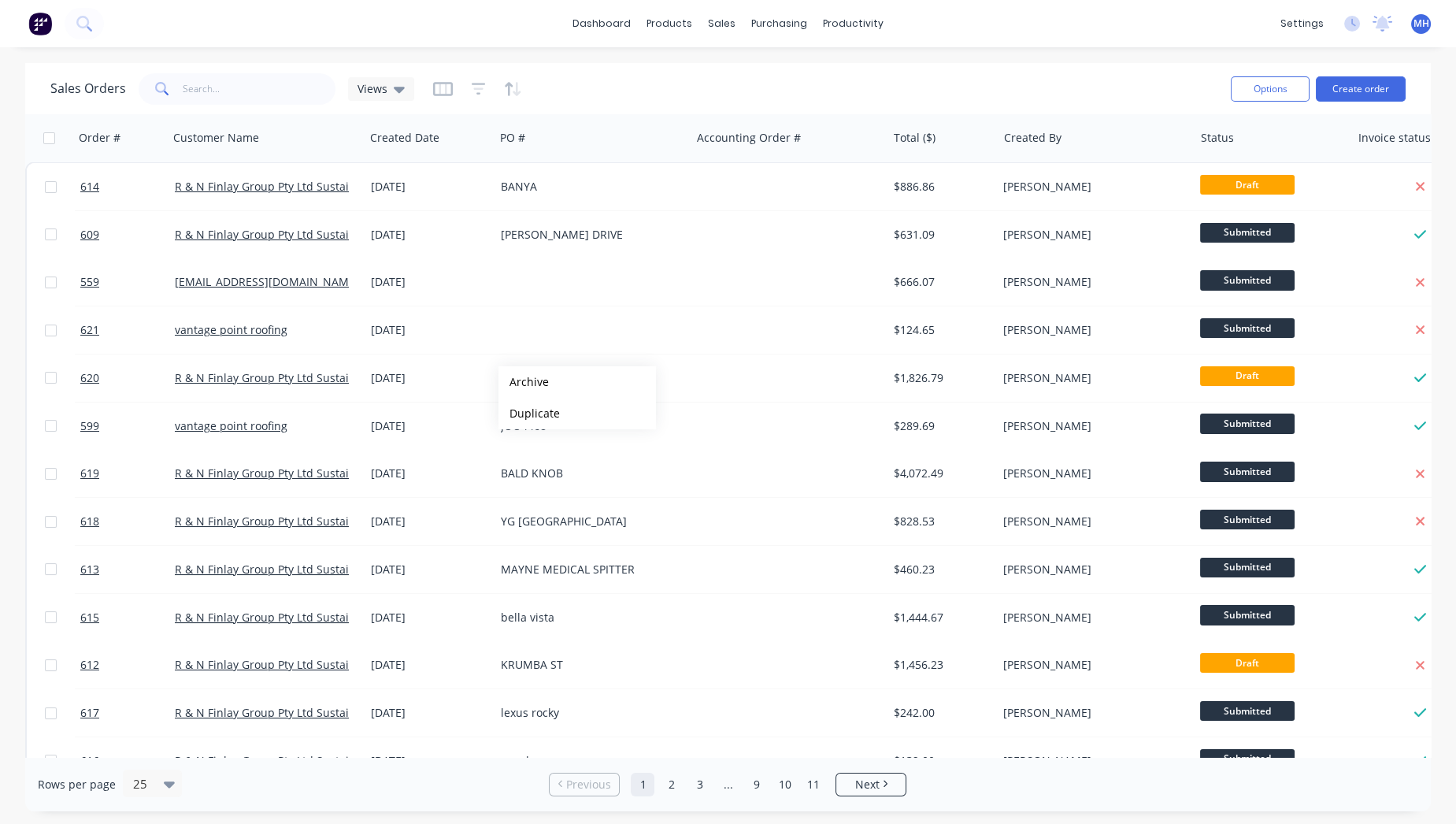
click at [977, 13] on div "dashboard products sales purchasing productivity dashboard products Product Cat…" at bounding box center [728, 24] width 1456 height 47
